Goal: Find specific page/section: Find specific page/section

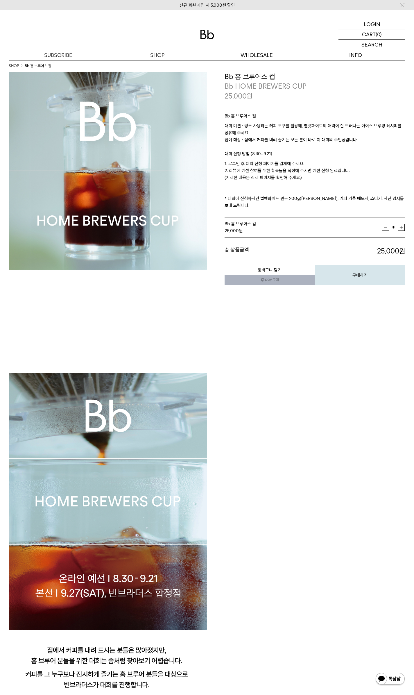
click at [208, 41] on div at bounding box center [207, 34] width 397 height 31
click at [208, 39] on img at bounding box center [207, 35] width 14 height 10
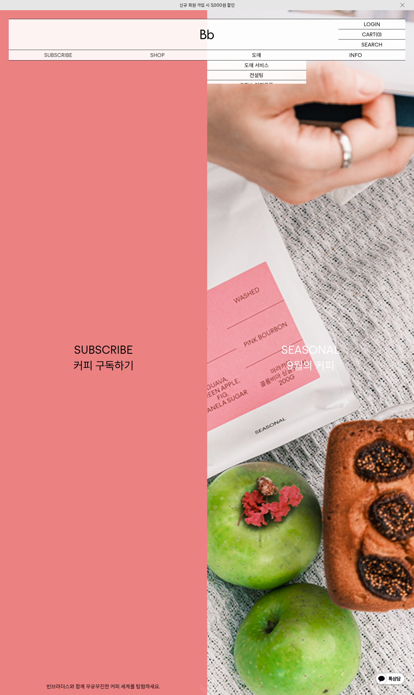
click at [260, 56] on p "도매" at bounding box center [256, 55] width 99 height 10
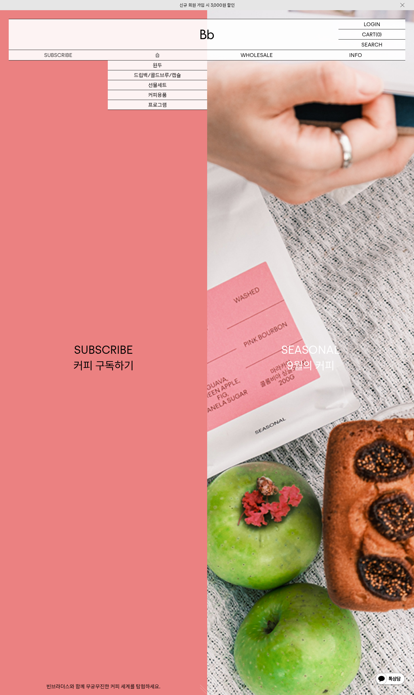
click at [163, 55] on p "숍" at bounding box center [157, 55] width 99 height 10
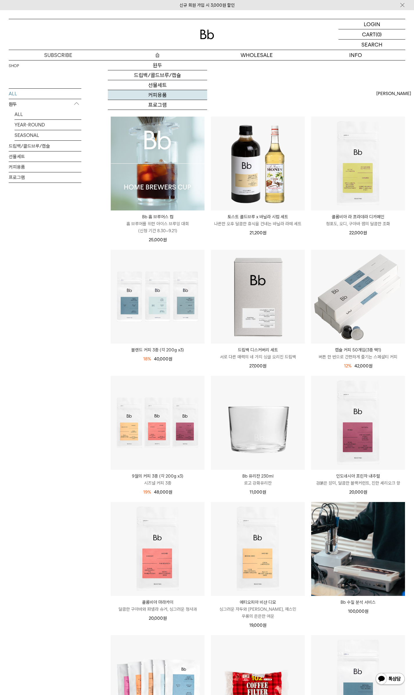
click at [164, 94] on link "커피용품" at bounding box center [157, 95] width 99 height 10
